Goal: Task Accomplishment & Management: Use online tool/utility

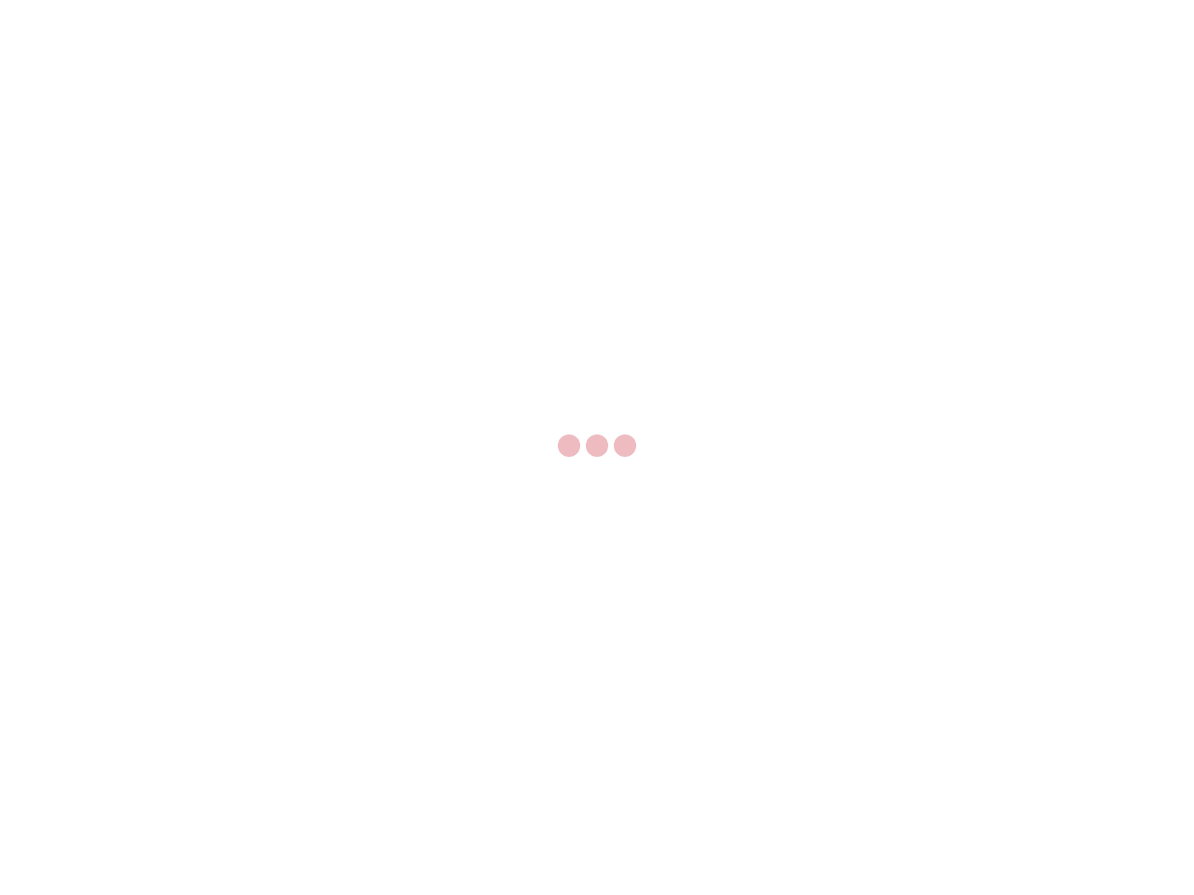
select select "US"
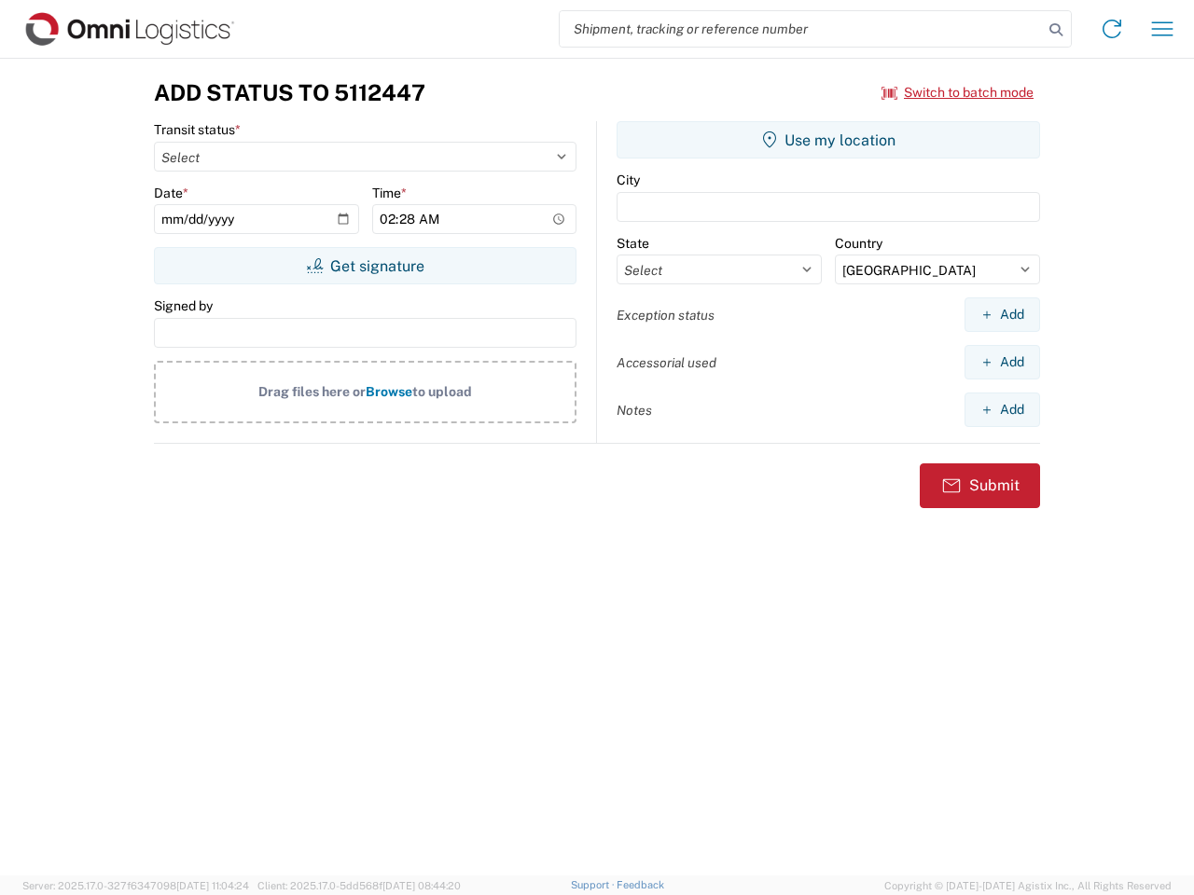
click at [801, 29] on input "search" at bounding box center [801, 28] width 483 height 35
click at [1056, 30] on icon at bounding box center [1056, 30] width 26 height 26
click at [1112, 29] on icon at bounding box center [1112, 29] width 30 height 30
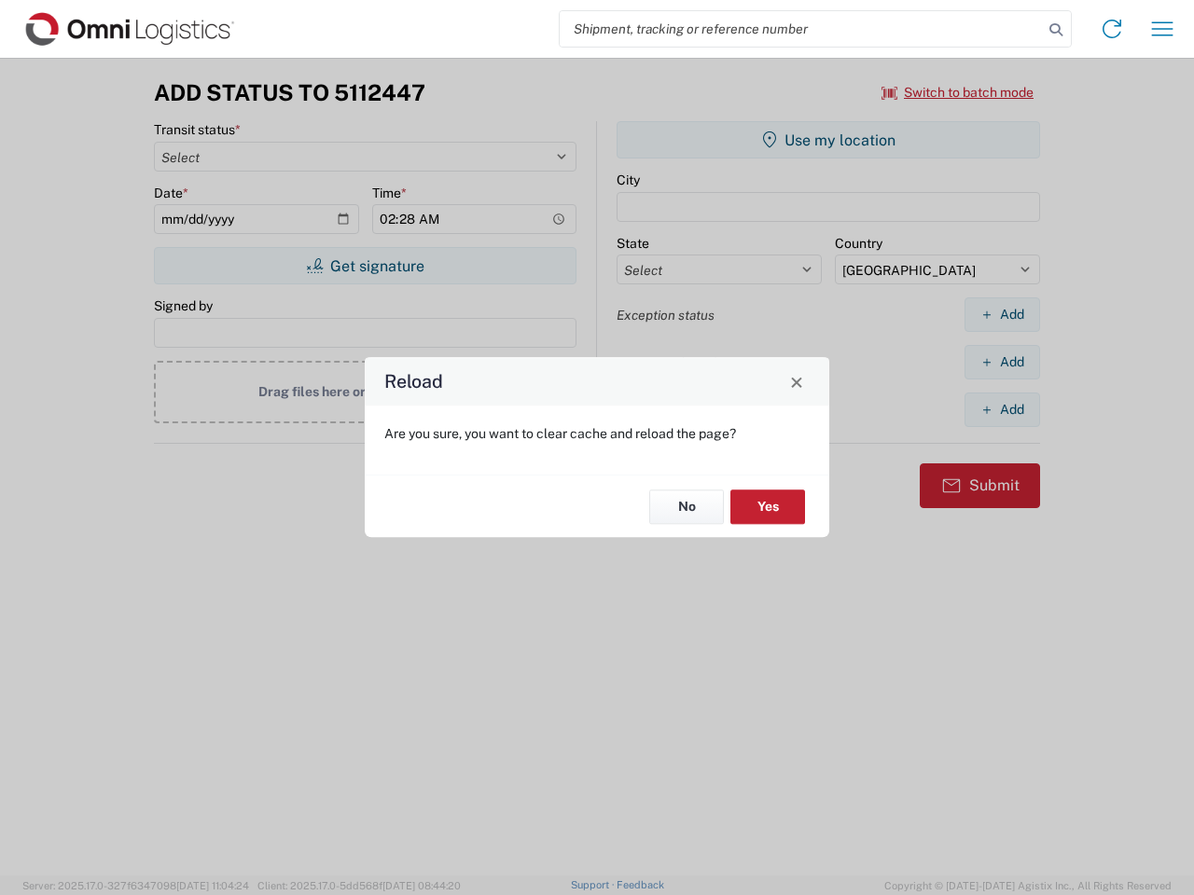
click at [1162, 29] on agx-block-ui "Shipment request Shipment tracking Transit update Batch process Add Status to 5…" at bounding box center [597, 447] width 1194 height 895
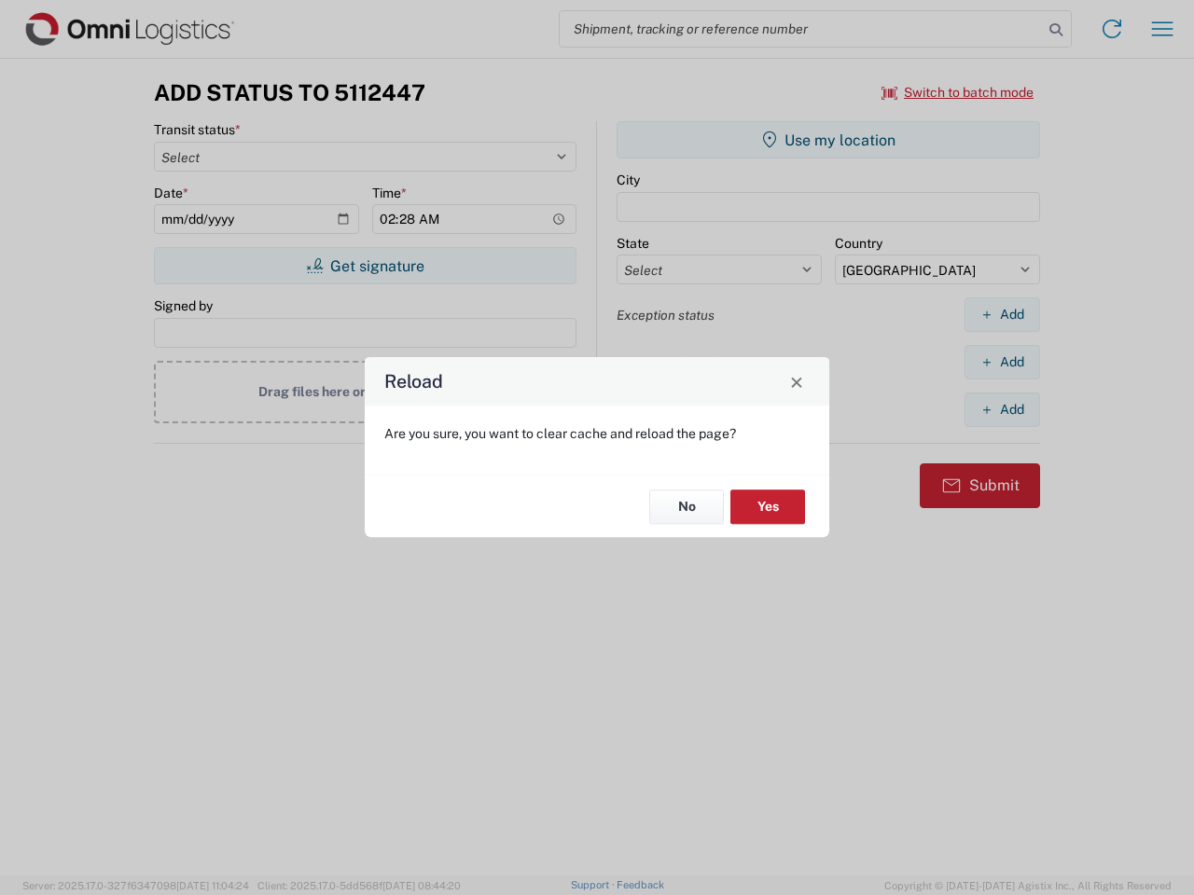
click at [958, 92] on div "Reload Are you sure, you want to clear cache and reload the page? No Yes" at bounding box center [597, 447] width 1194 height 895
click at [365, 266] on div "Reload Are you sure, you want to clear cache and reload the page? No Yes" at bounding box center [597, 447] width 1194 height 895
click at [828, 140] on div "Reload Are you sure, you want to clear cache and reload the page? No Yes" at bounding box center [597, 447] width 1194 height 895
click at [1002, 314] on div "Reload Are you sure, you want to clear cache and reload the page? No Yes" at bounding box center [597, 447] width 1194 height 895
click at [1002, 362] on div "Reload Are you sure, you want to clear cache and reload the page? No Yes" at bounding box center [597, 447] width 1194 height 895
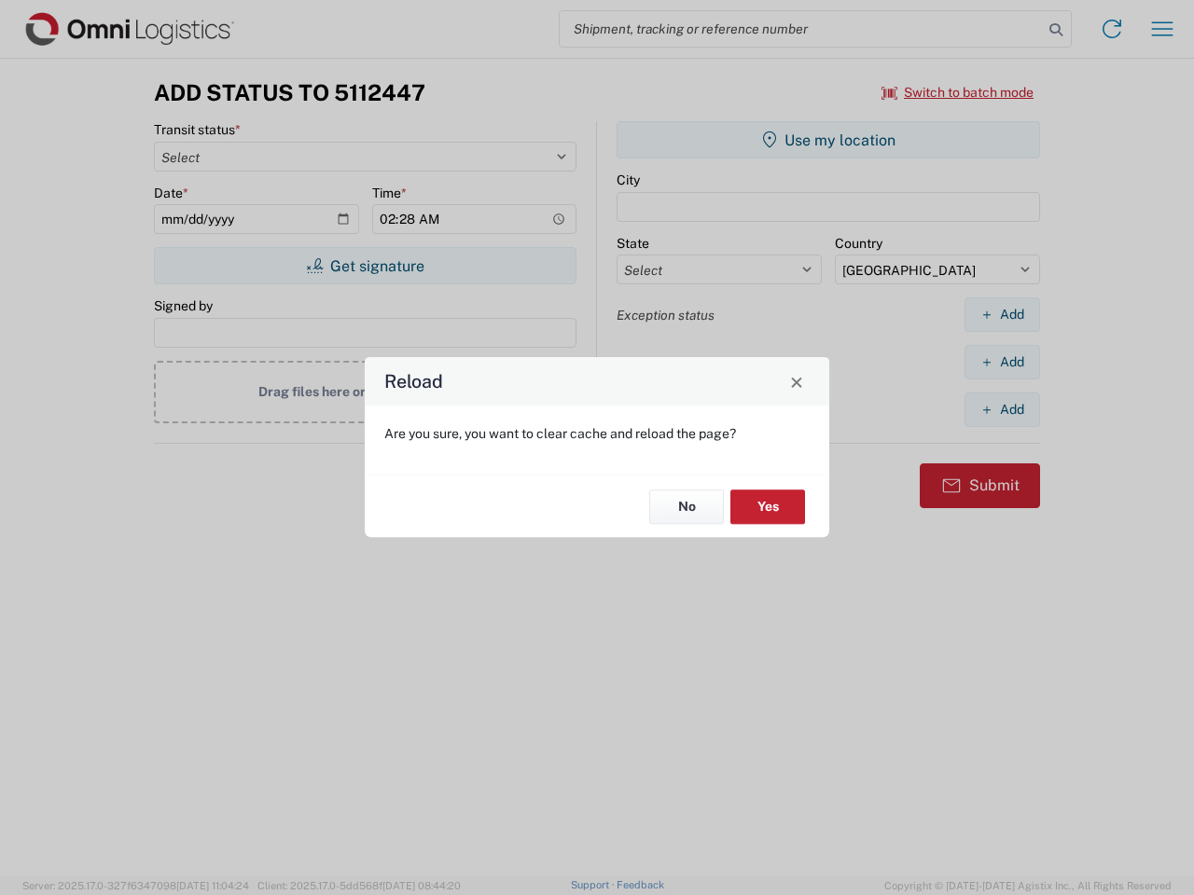
click at [1002, 409] on div "Reload Are you sure, you want to clear cache and reload the page? No Yes" at bounding box center [597, 447] width 1194 height 895
